Goal: Book appointment/travel/reservation

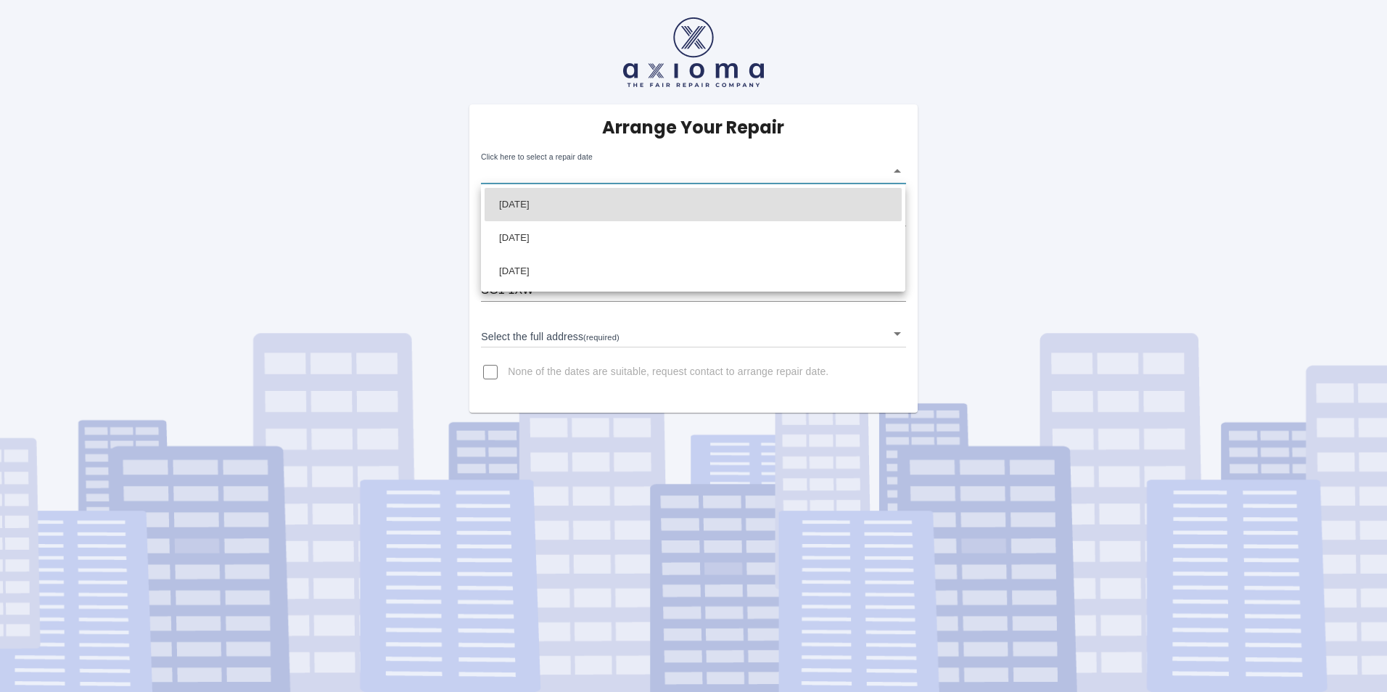
click at [586, 173] on body "Arrange Your Repair Click here to select a repair date ​ Phone Number   * 07507…" at bounding box center [693, 346] width 1387 height 692
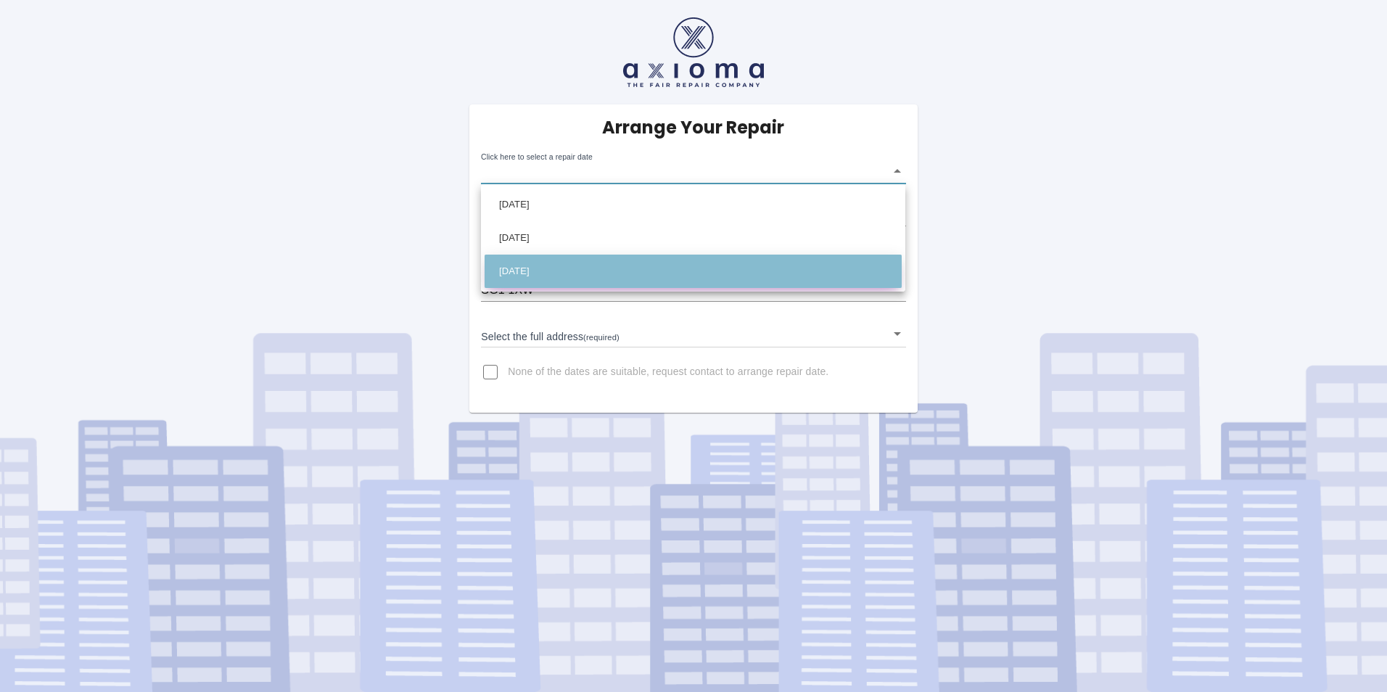
click at [546, 274] on li "[DATE]" at bounding box center [693, 271] width 417 height 33
type input "[DATE]T00:00:00.000Z"
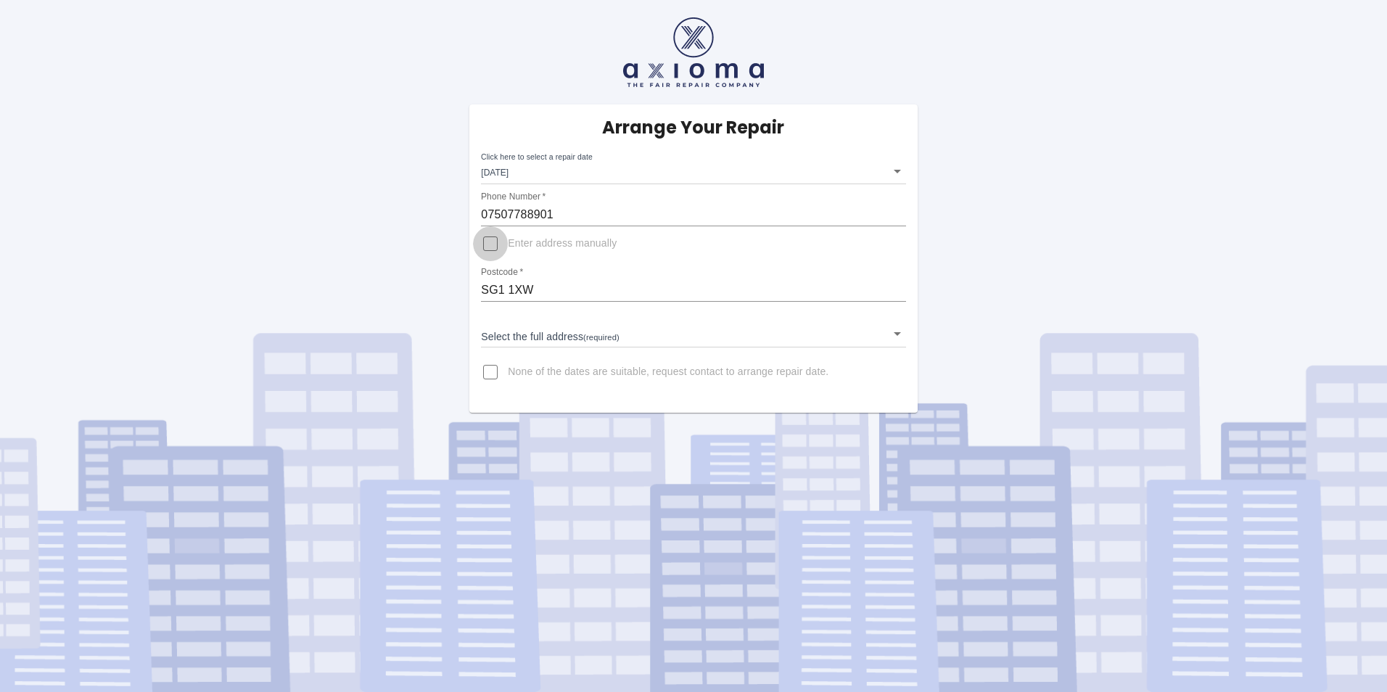
click at [490, 247] on input "Enter address manually" at bounding box center [490, 243] width 35 height 35
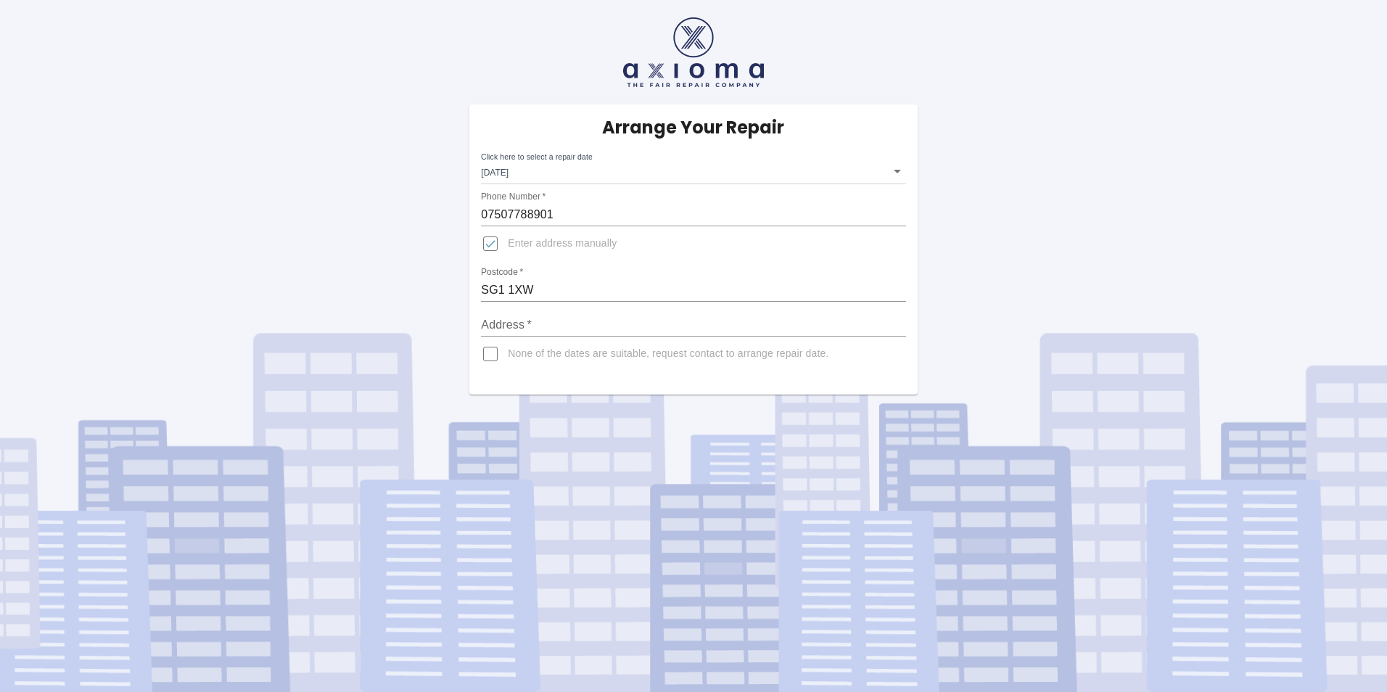
click at [490, 247] on input "Enter address manually" at bounding box center [490, 243] width 35 height 35
checkbox input "false"
click at [553, 334] on body "Arrange Your Repair Click here to select a repair date [DATE] [DATE]T00:00:00.0…" at bounding box center [693, 346] width 1387 height 692
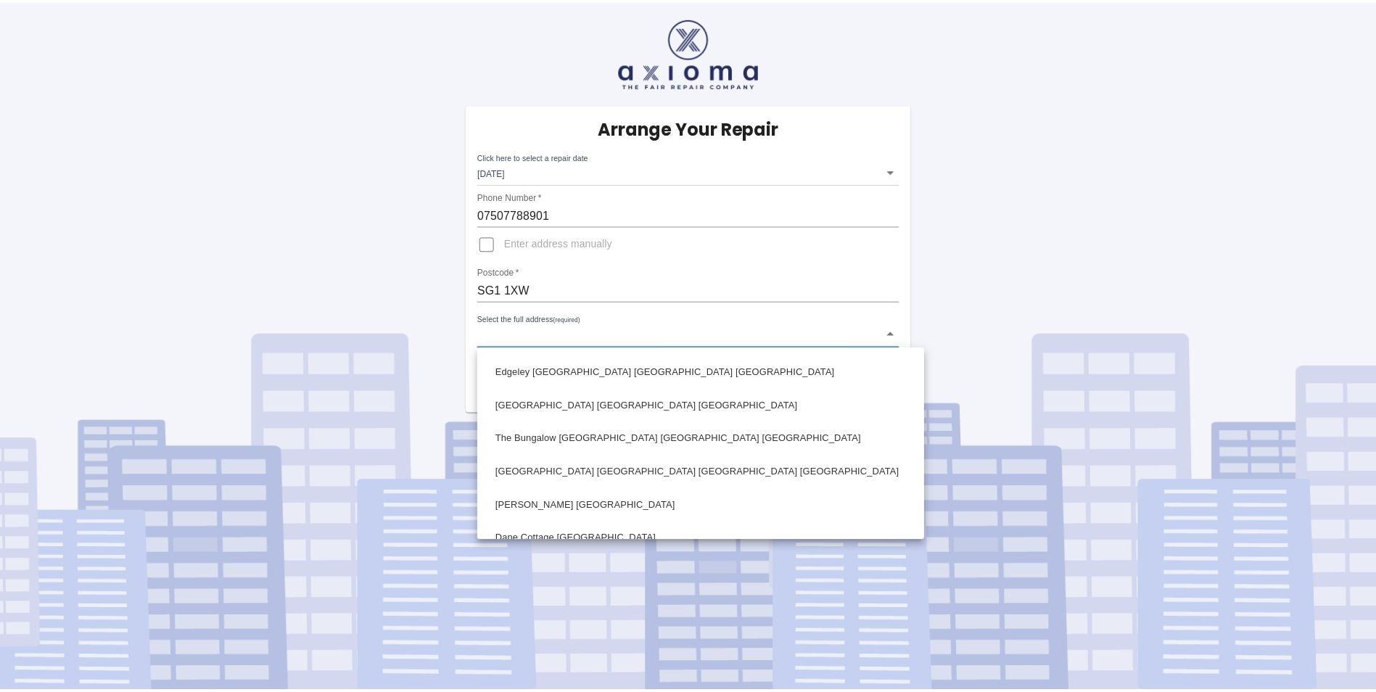
scroll to position [415, 0]
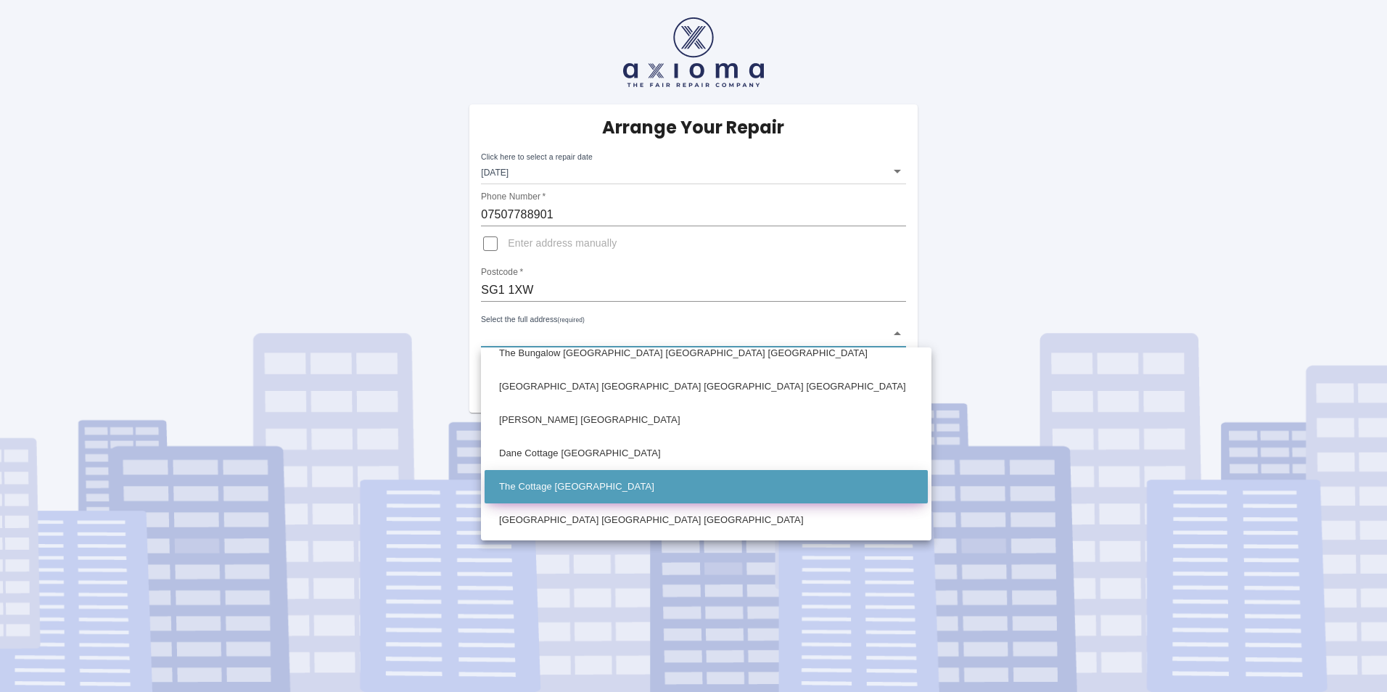
click at [605, 490] on li "The Cottage [GEOGRAPHIC_DATA]" at bounding box center [706, 486] width 443 height 33
type input "The Cottage [GEOGRAPHIC_DATA]"
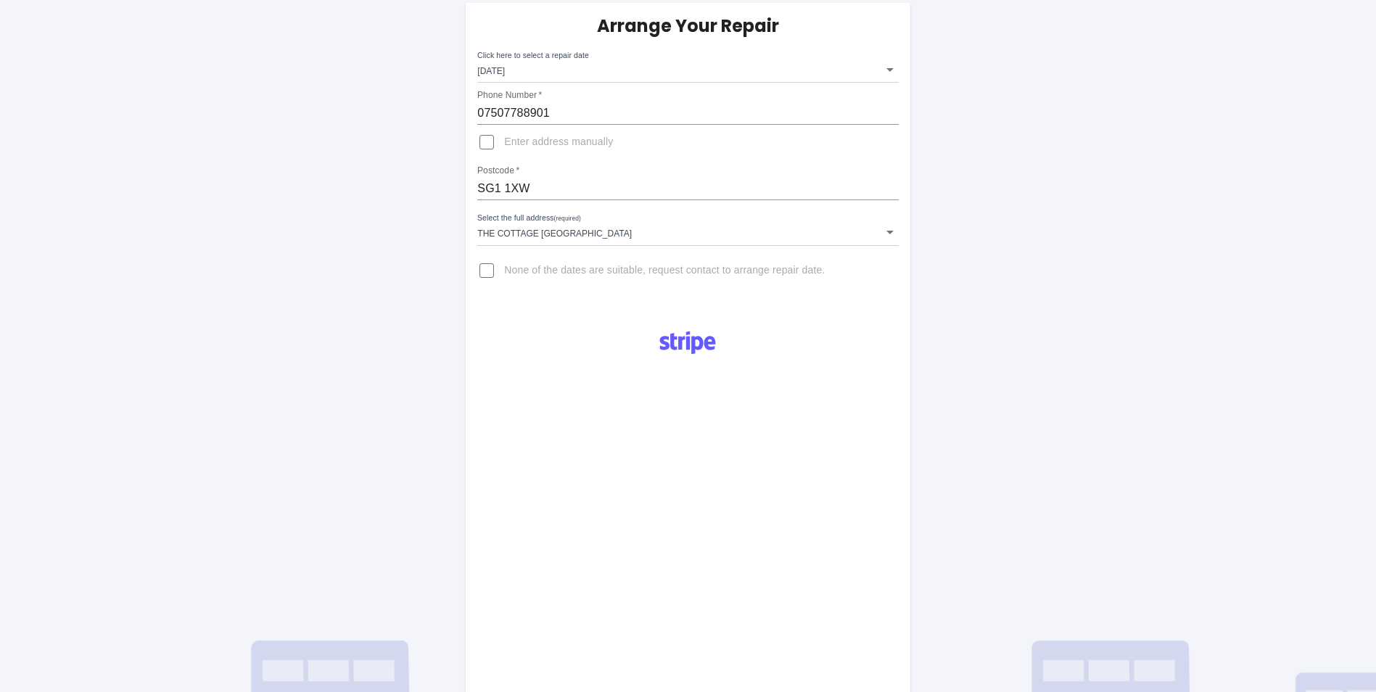
scroll to position [73, 0]
